Goal: Book appointment/travel/reservation

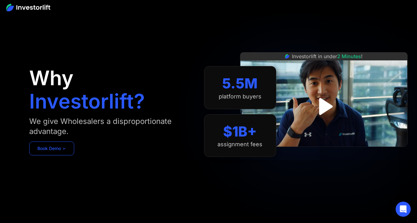
click at [53, 149] on link "Book Demo ➢" at bounding box center [51, 148] width 45 height 14
click at [326, 107] on img "open lightbox" at bounding box center [323, 106] width 29 height 29
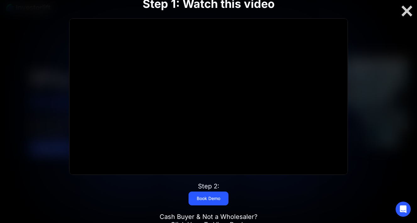
click at [408, 15] on div at bounding box center [407, 10] width 20 height 13
